Goal: Information Seeking & Learning: Learn about a topic

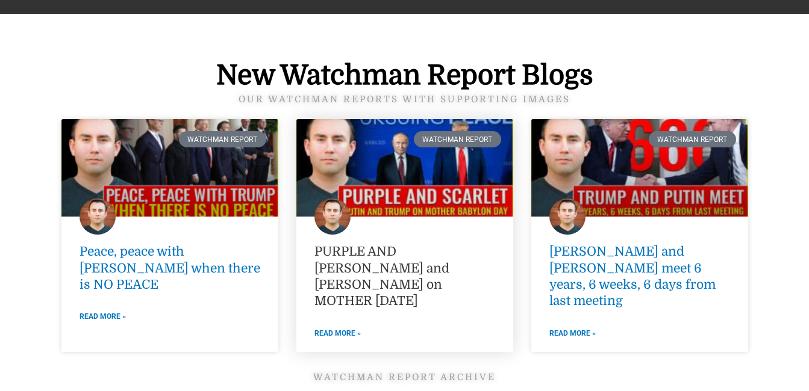
scroll to position [1573, 0]
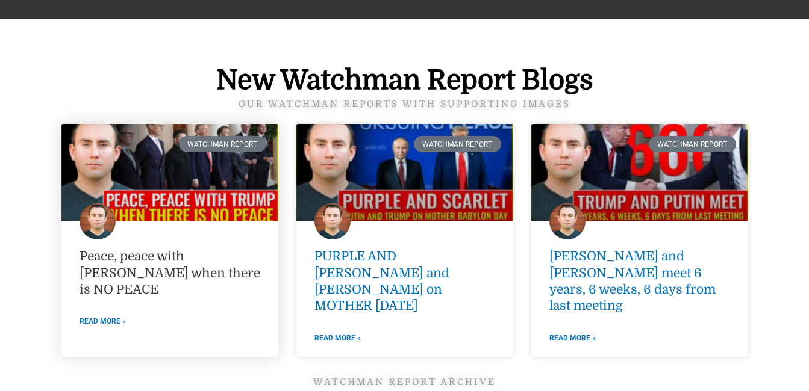
click at [189, 270] on link "Peace, peace with [PERSON_NAME] when there is NO PEACE" at bounding box center [170, 273] width 181 height 48
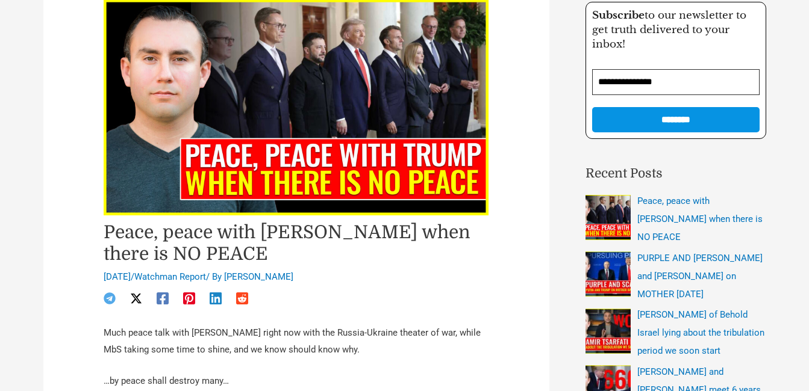
scroll to position [201, 0]
